Goal: Task Accomplishment & Management: Manage account settings

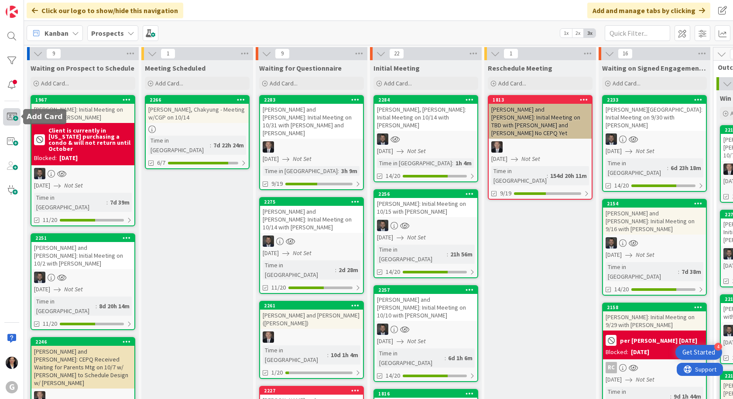
click at [11, 117] on span at bounding box center [11, 116] width 17 height 17
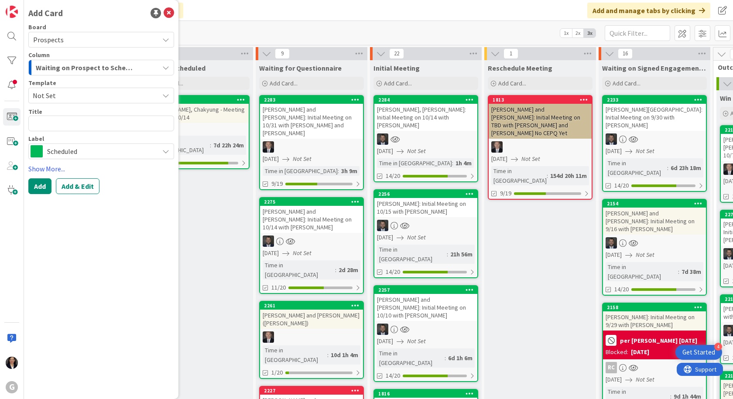
click at [88, 67] on span "Waiting on Prospect to Schedule" at bounding box center [86, 67] width 100 height 11
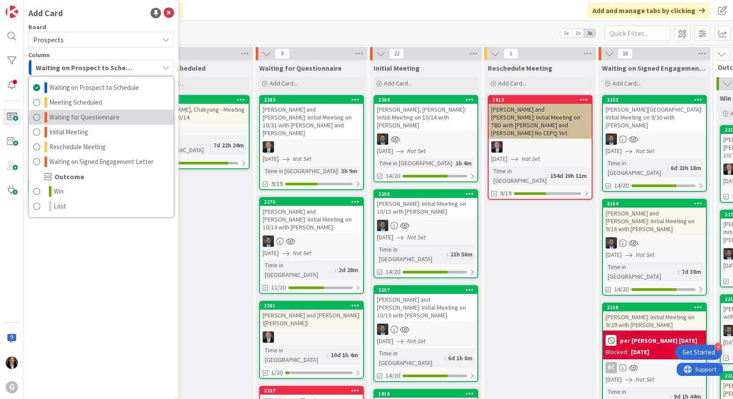
click at [95, 117] on span "Waiting for Questionnaire" at bounding box center [84, 117] width 70 height 10
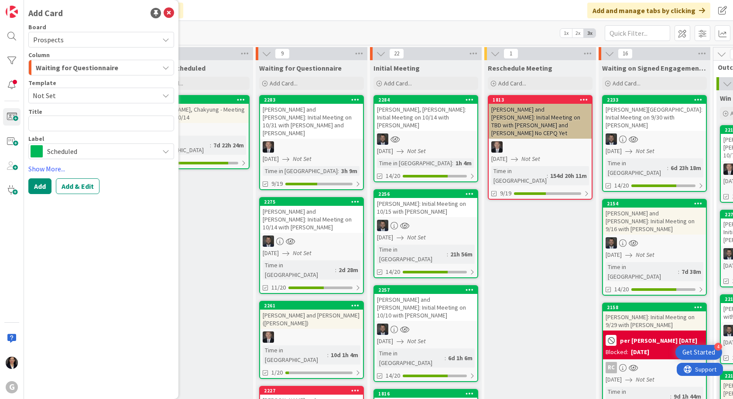
click at [78, 96] on span "Not Set" at bounding box center [93, 95] width 120 height 11
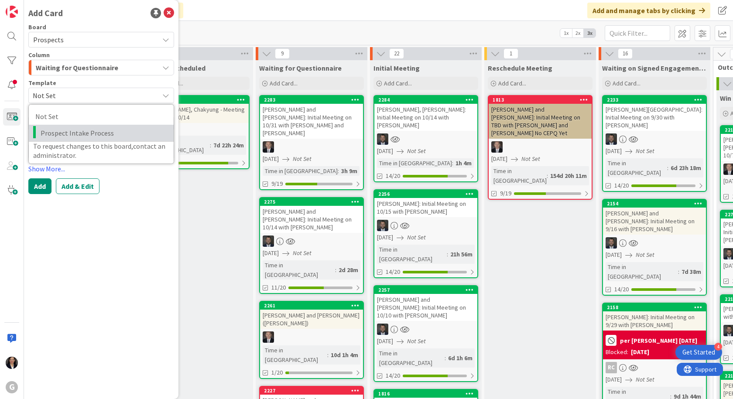
click at [82, 135] on span "Prospect Intake Process" at bounding box center [104, 132] width 127 height 11
type textarea "x"
type textarea "Prospect Intake Process"
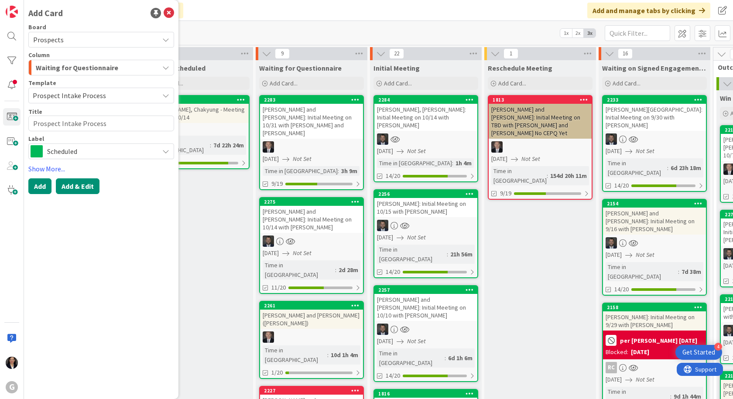
click at [82, 183] on button "Add & Edit" at bounding box center [78, 187] width 44 height 16
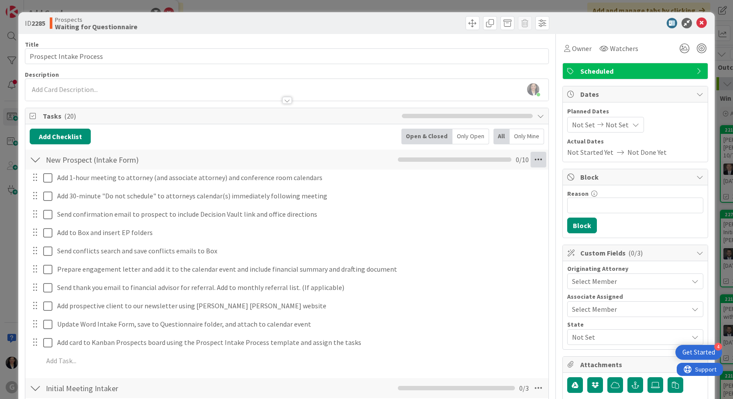
click at [535, 159] on icon at bounding box center [539, 160] width 16 height 16
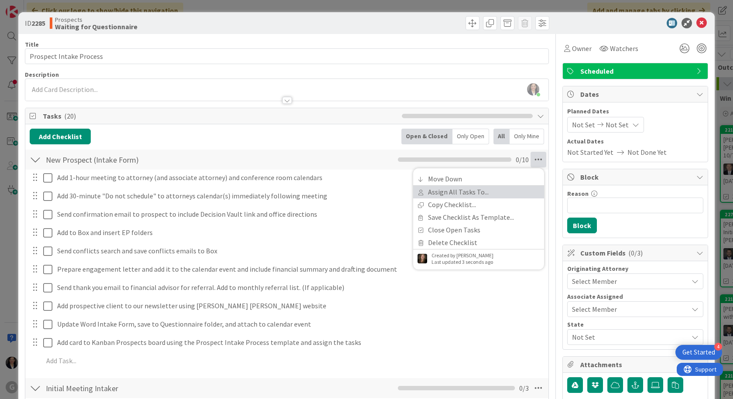
click at [479, 193] on link "Assign All Tasks To..." at bounding box center [478, 192] width 131 height 13
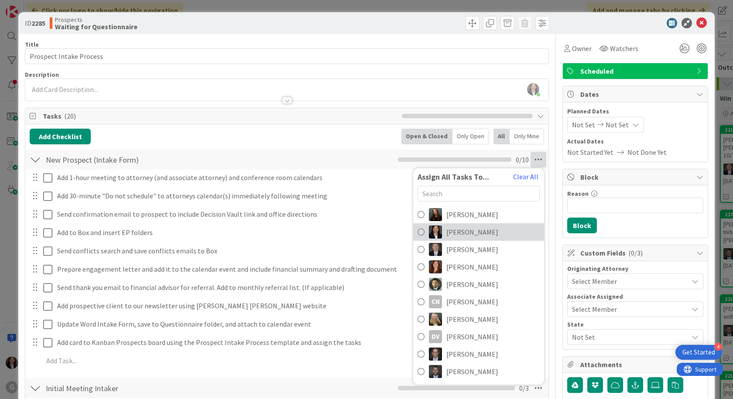
click at [472, 231] on span "Amber Medina" at bounding box center [473, 232] width 52 height 10
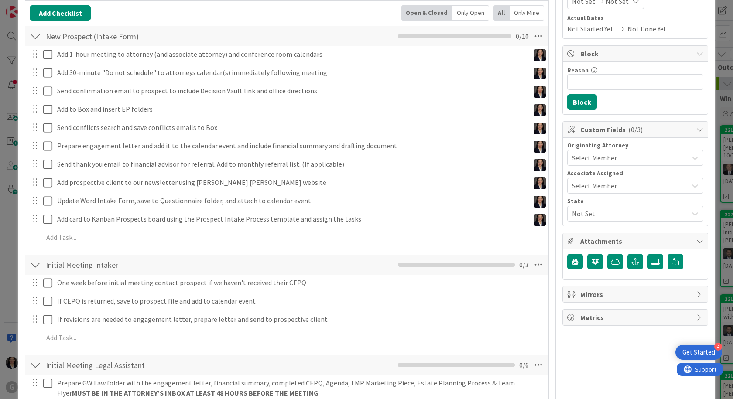
scroll to position [131, 0]
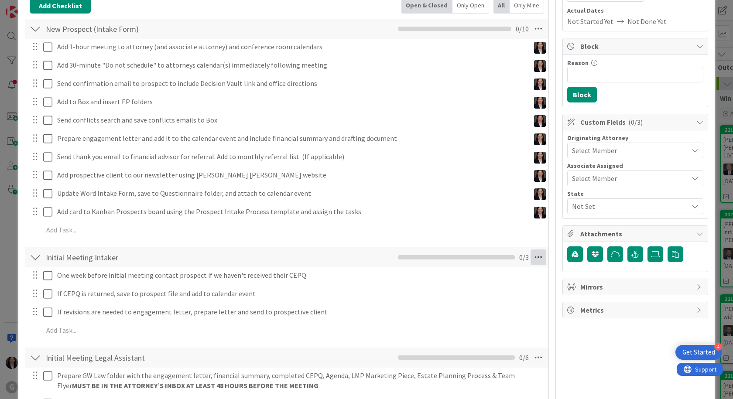
click at [533, 255] on icon at bounding box center [539, 258] width 16 height 16
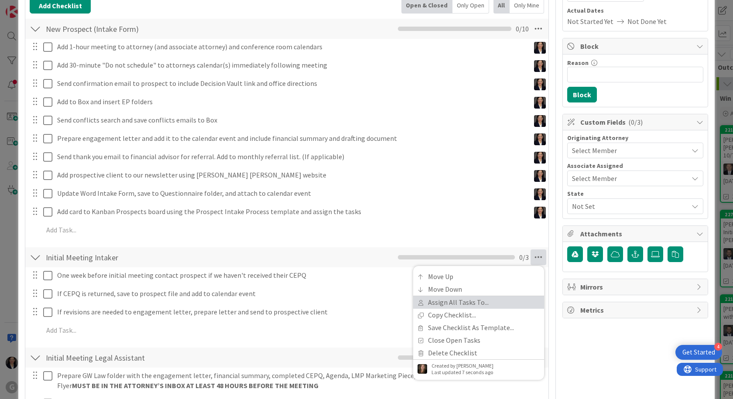
click at [476, 304] on link "Assign All Tasks To..." at bounding box center [478, 302] width 131 height 13
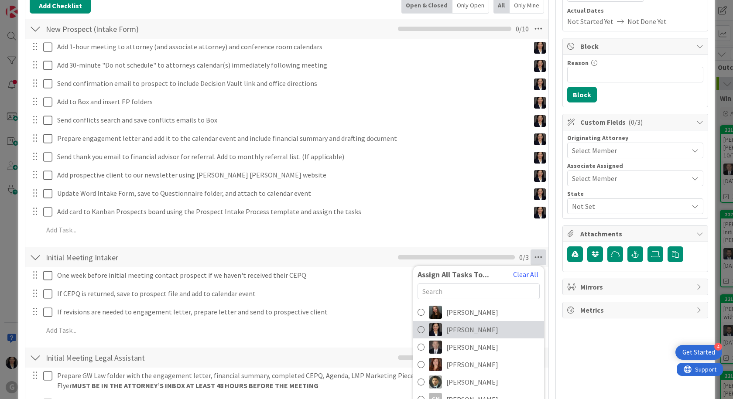
drag, startPoint x: 481, startPoint y: 333, endPoint x: 481, endPoint y: 324, distance: 8.7
click at [481, 332] on span "Amber Medina" at bounding box center [473, 330] width 52 height 10
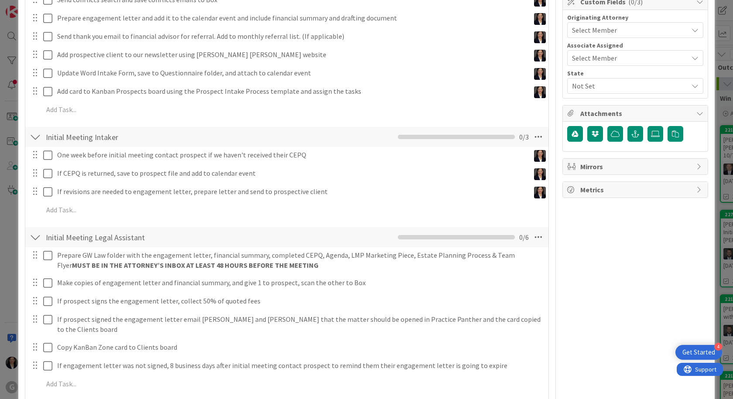
scroll to position [306, 0]
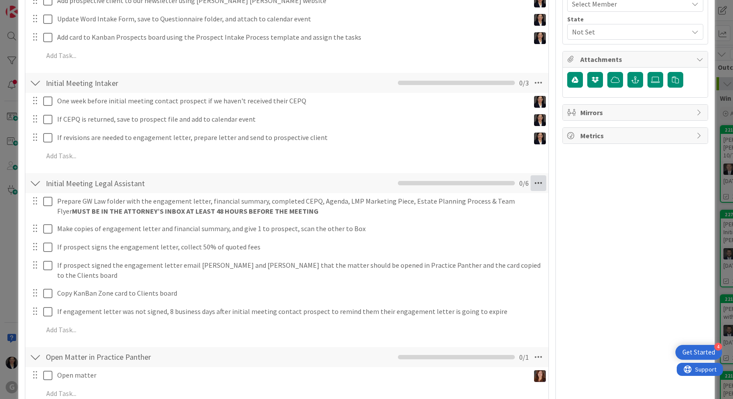
click at [531, 186] on icon at bounding box center [539, 183] width 16 height 16
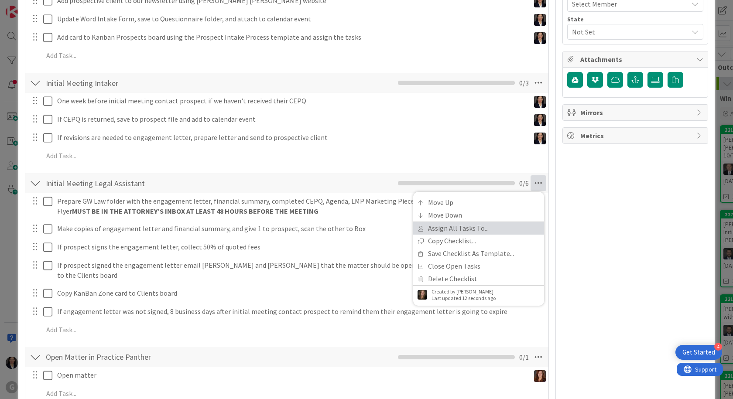
click at [486, 225] on link "Assign All Tasks To..." at bounding box center [478, 228] width 131 height 13
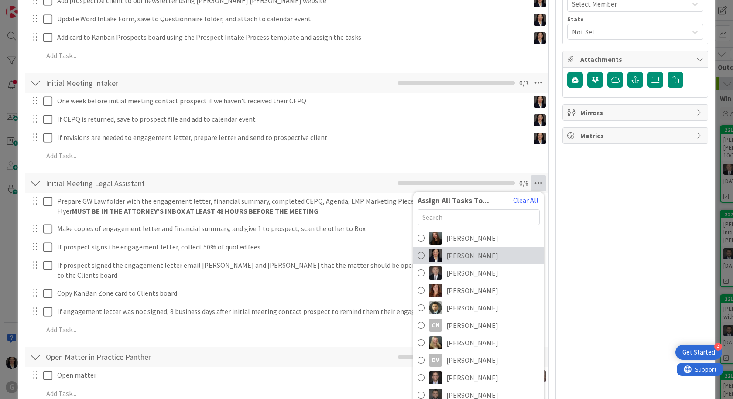
click at [477, 258] on span "Amber Medina" at bounding box center [473, 256] width 52 height 10
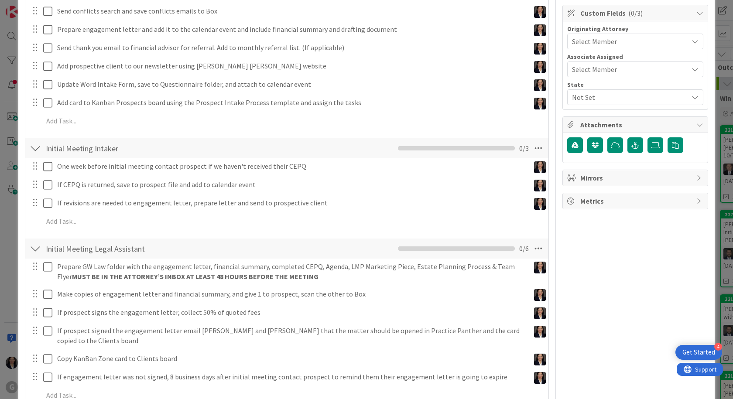
scroll to position [175, 0]
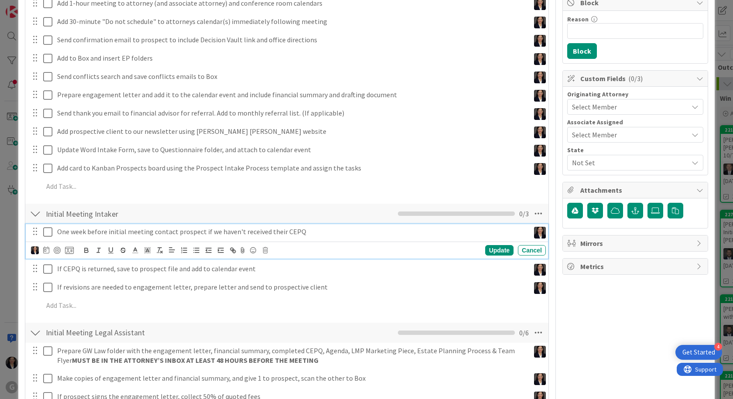
click at [72, 227] on div "One week before initial meeting contact prospect if we haven't received their C…" at bounding box center [292, 231] width 476 height 15
click at [46, 250] on icon at bounding box center [46, 250] width 6 height 7
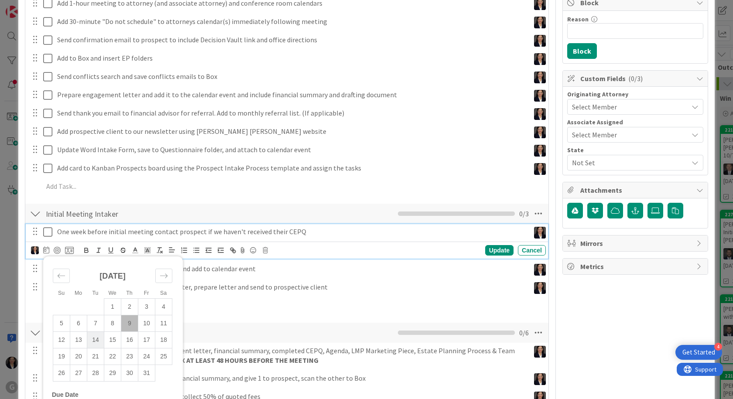
click at [93, 340] on td "14" at bounding box center [95, 340] width 17 height 17
type input "[DATE]"
click at [495, 249] on div "Update" at bounding box center [499, 250] width 28 height 10
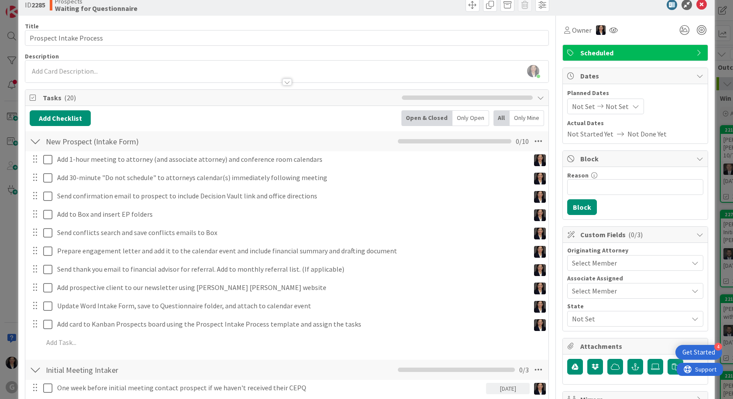
scroll to position [0, 0]
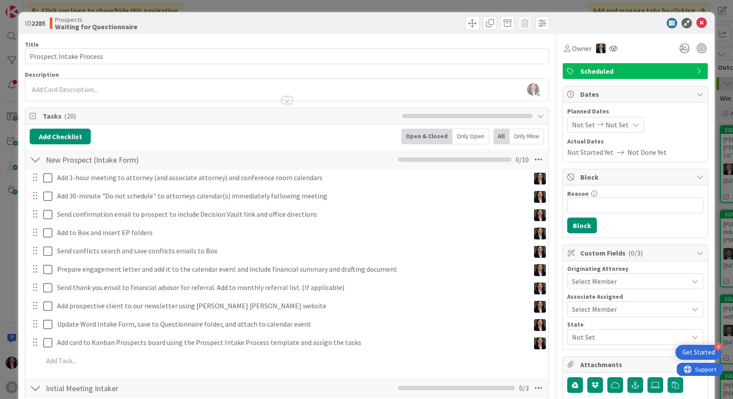
click at [572, 121] on span "Not Set" at bounding box center [583, 125] width 23 height 10
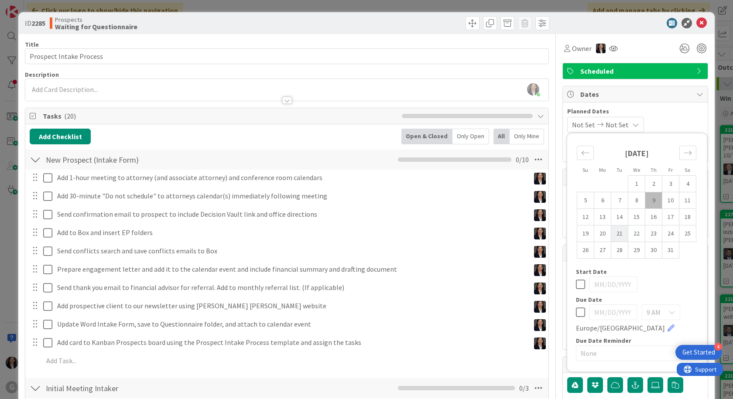
click at [617, 237] on td "21" at bounding box center [620, 234] width 17 height 17
type input "[DATE]"
click at [660, 109] on span "Planned Dates" at bounding box center [635, 111] width 136 height 9
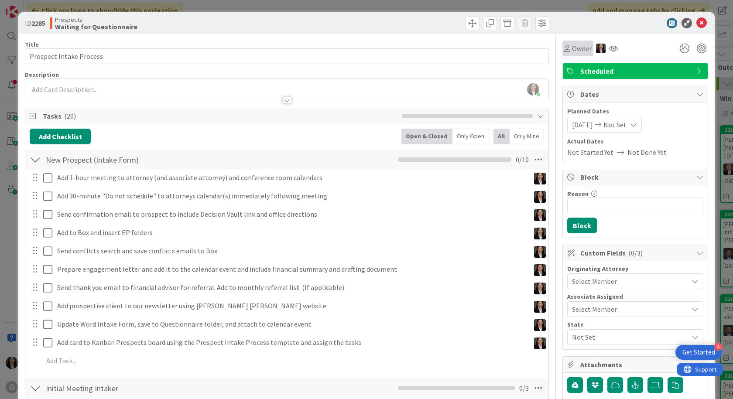
click at [572, 48] on span "Owner" at bounding box center [582, 48] width 20 height 10
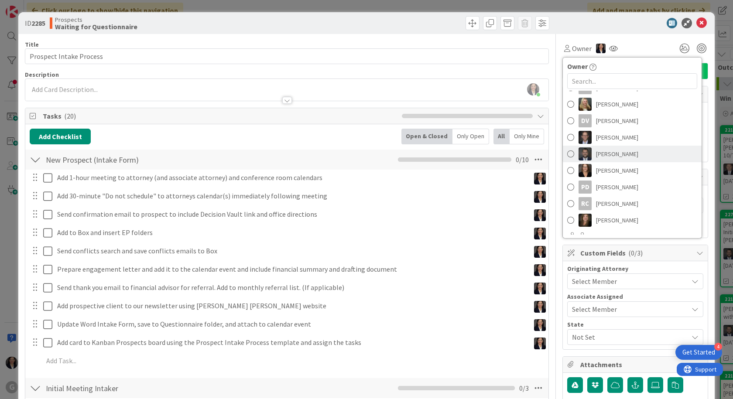
scroll to position [131, 0]
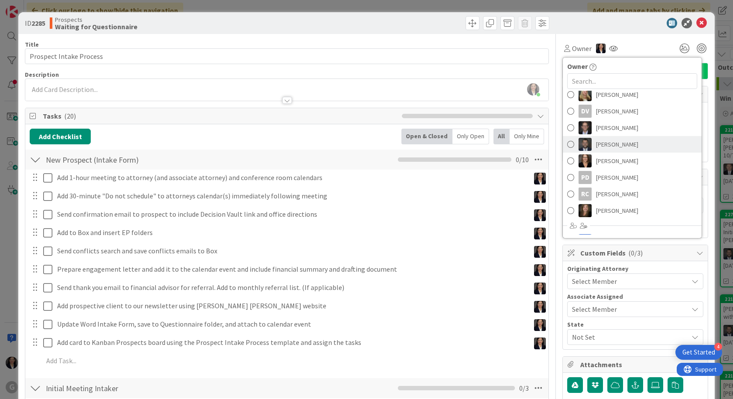
click at [605, 148] on span "Jonas Weatherbie" at bounding box center [617, 144] width 42 height 13
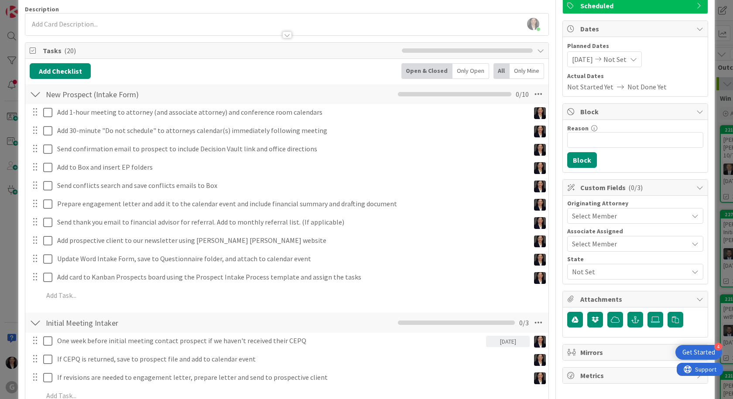
scroll to position [0, 0]
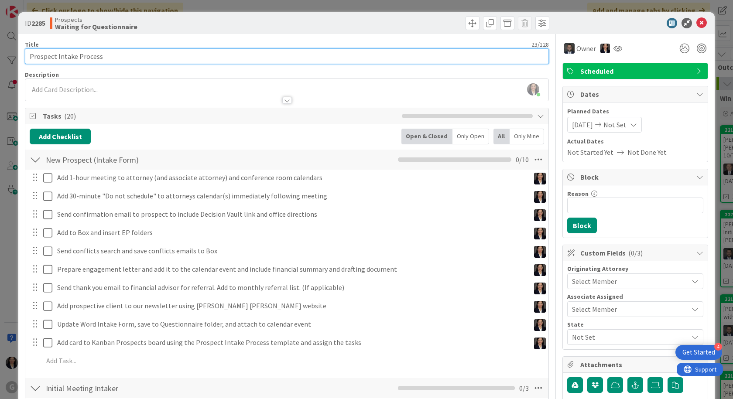
click at [105, 60] on input "Prospect Intake Process" at bounding box center [287, 56] width 524 height 16
drag, startPoint x: 116, startPoint y: 60, endPoint x: 29, endPoint y: 56, distance: 86.5
click at [39, 58] on input "Prospect Intake Process" at bounding box center [287, 56] width 524 height 16
type input "P"
type input "J"
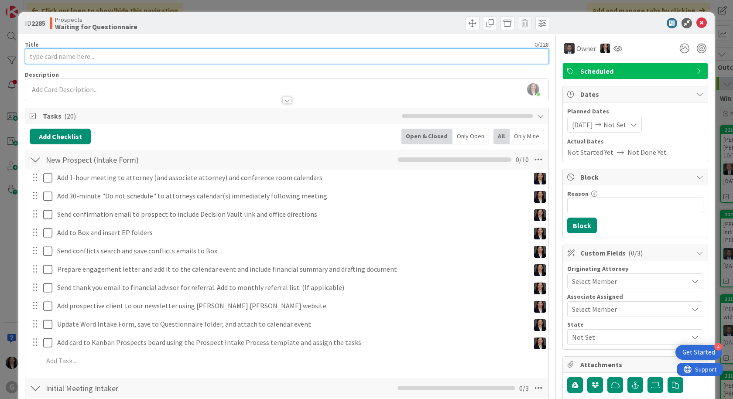
type input "d"
click at [117, 56] on input "[PERSON_NAME] and [PERSON_NAME]: Initial Meeting on 10/21 with [PERSON_NAME]" at bounding box center [287, 56] width 524 height 16
type input "[PERSON_NAME] and [PERSON_NAME]: Initial Meeting on 10/21 with [PERSON_NAME]"
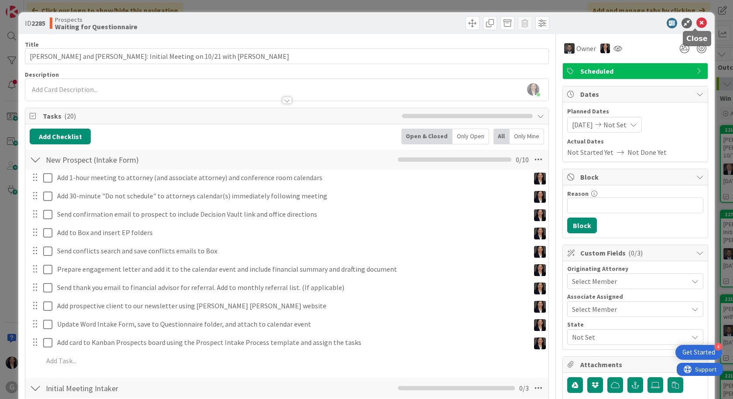
click at [697, 22] on icon at bounding box center [702, 23] width 10 height 10
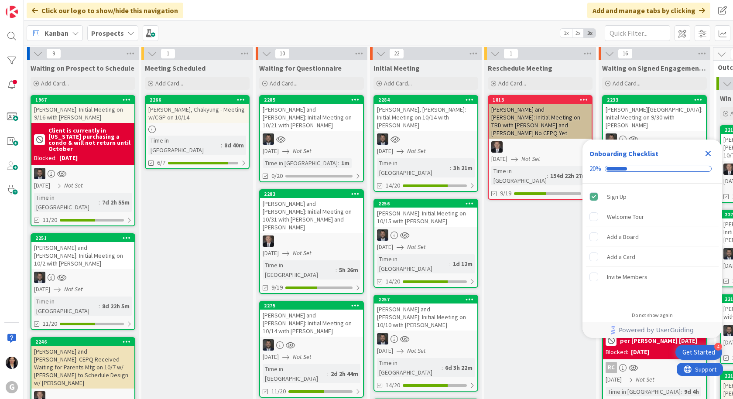
click at [706, 159] on div "Close Checklist" at bounding box center [708, 154] width 14 height 14
